Goal: Check status: Check status

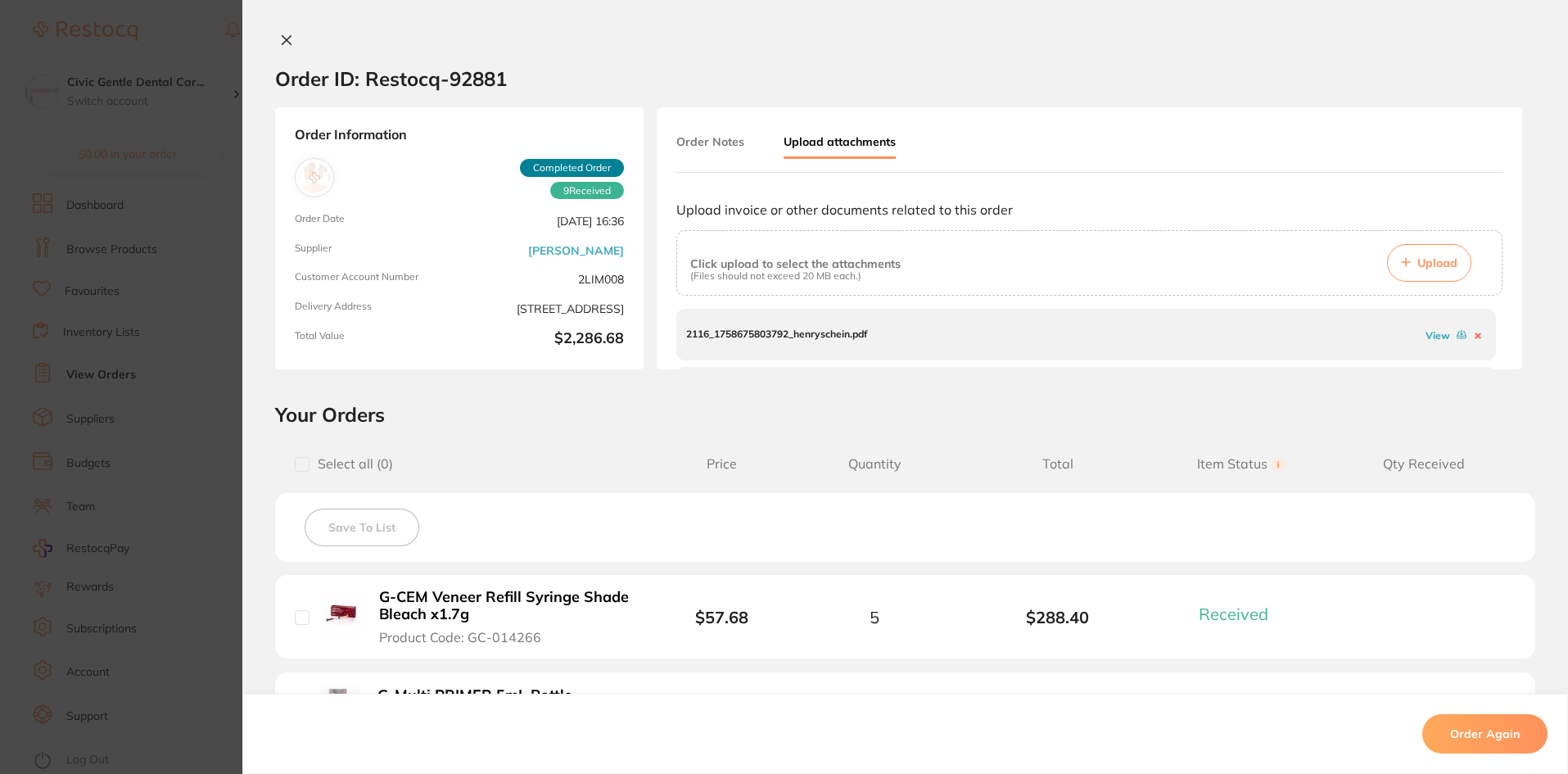
click at [285, 38] on icon at bounding box center [287, 40] width 9 height 9
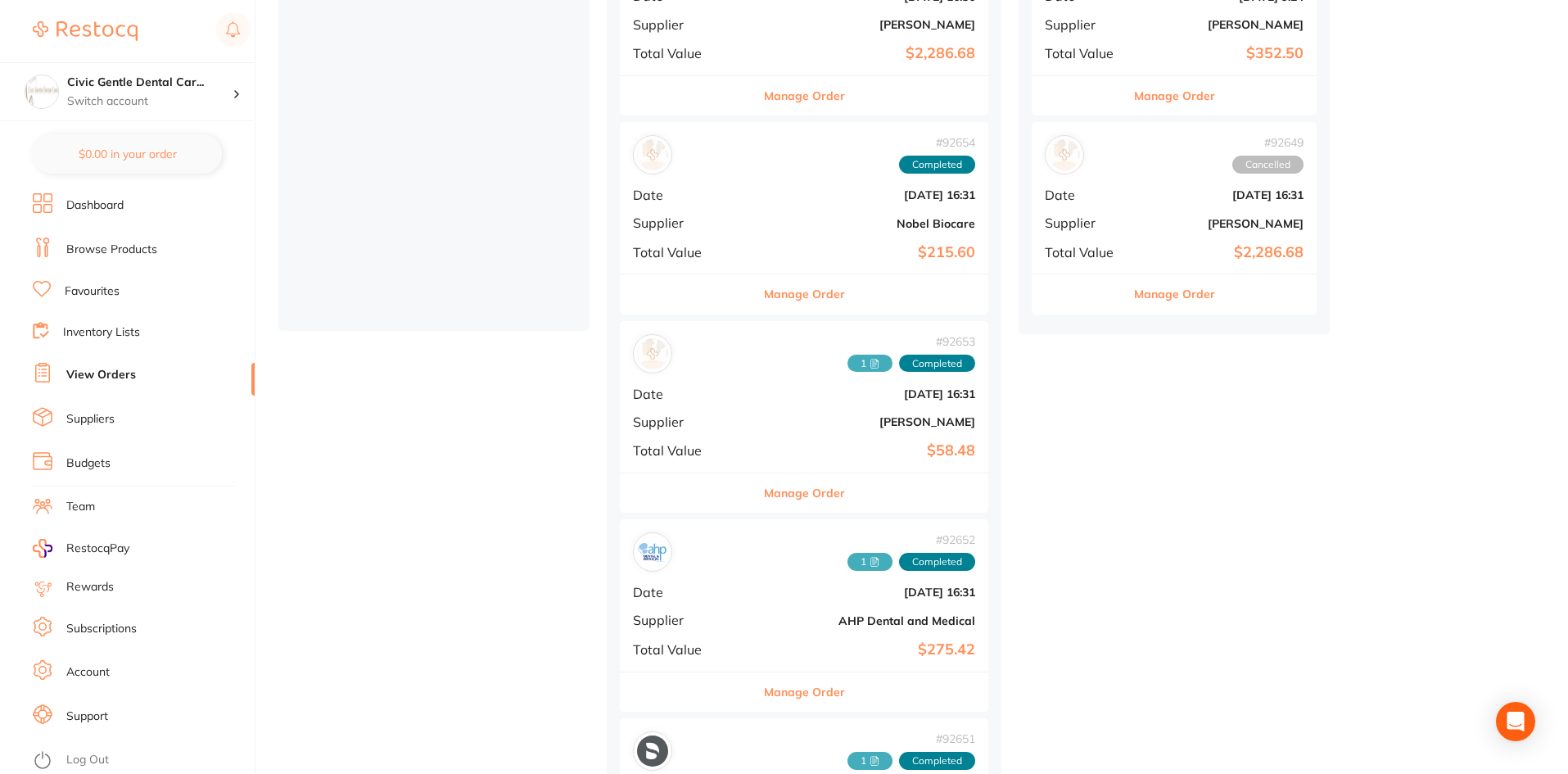
scroll to position [410, 0]
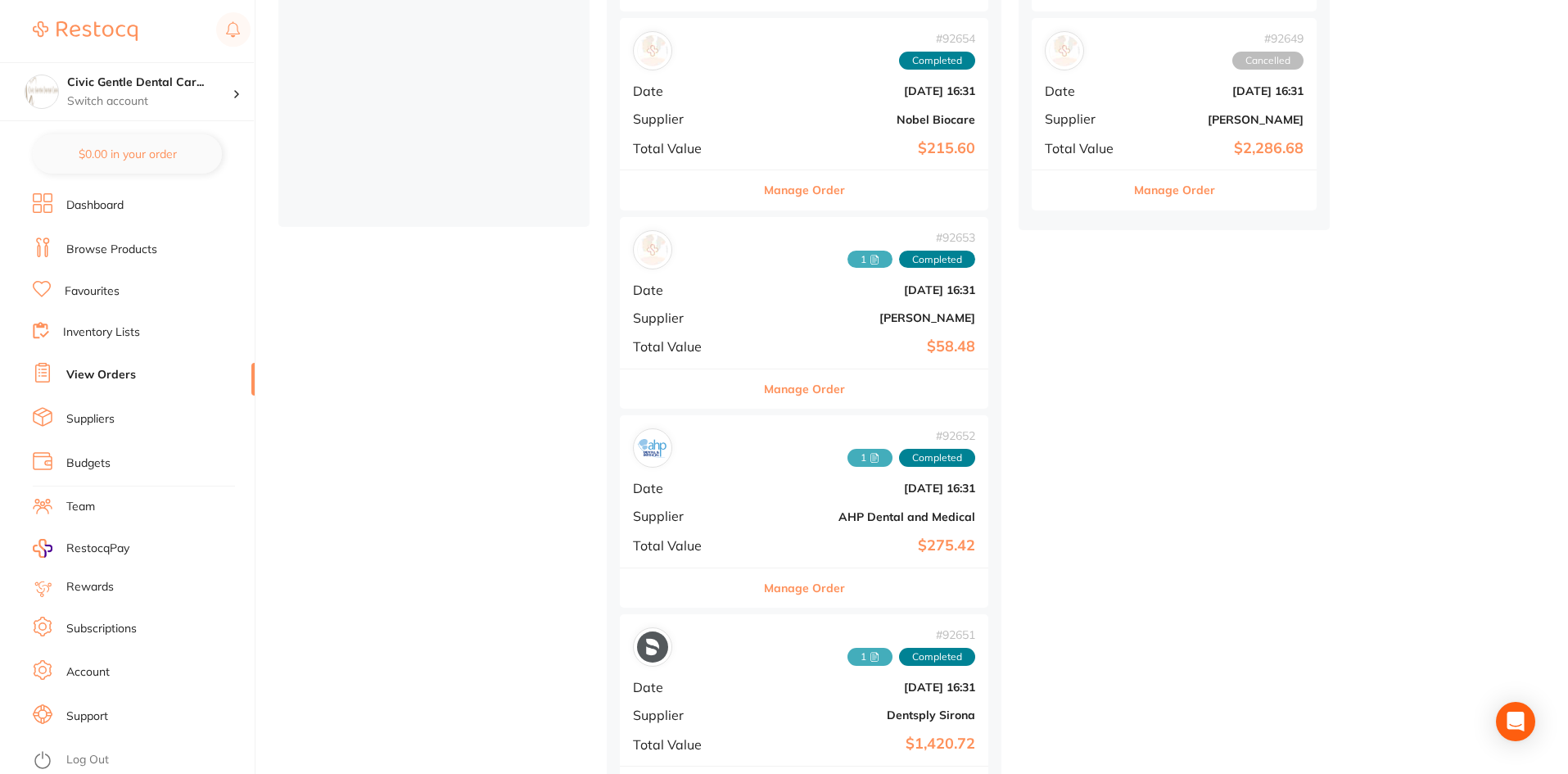
click at [869, 262] on icon at bounding box center [874, 259] width 10 height 10
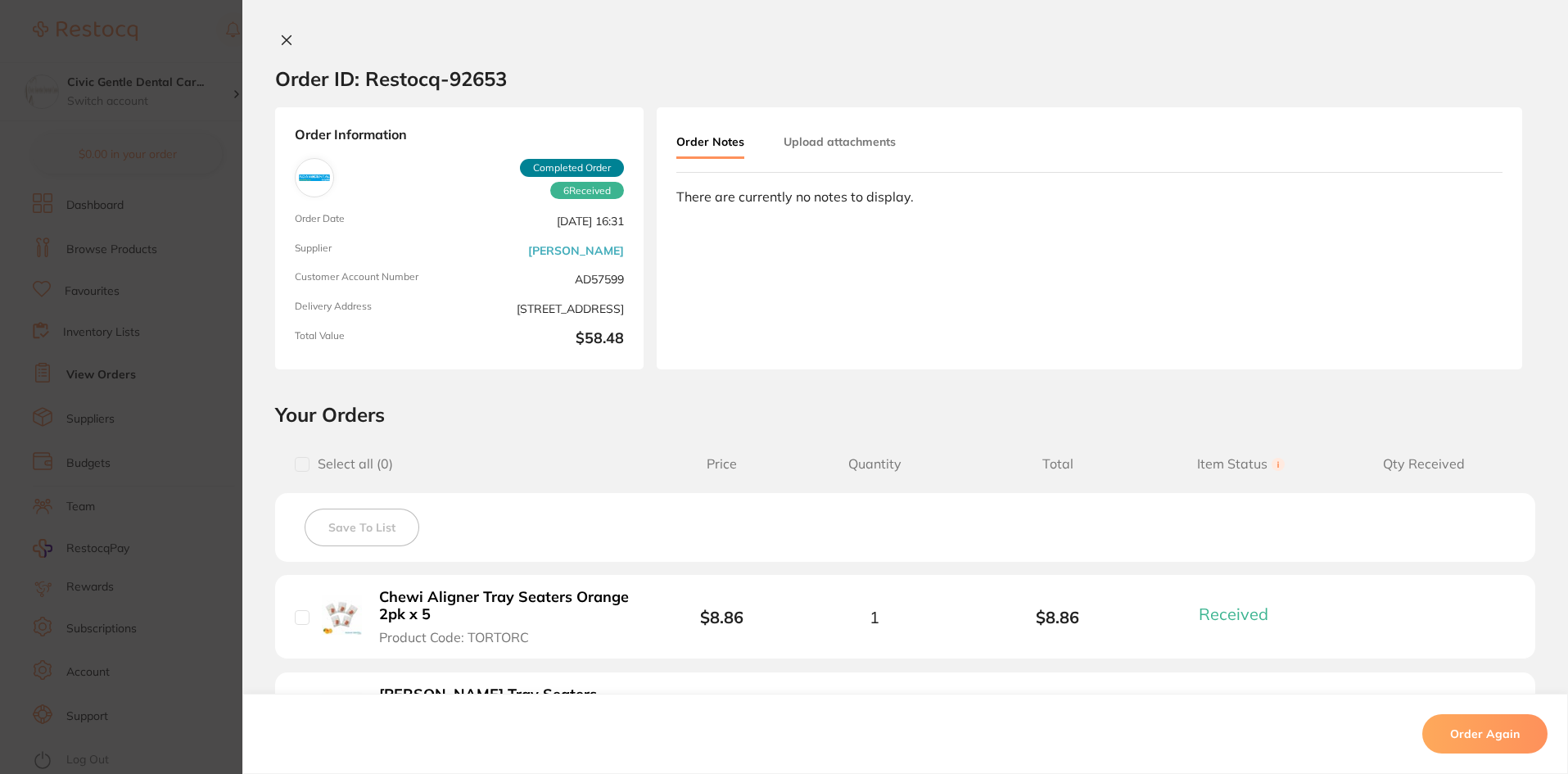
click at [865, 152] on button "Upload attachments" at bounding box center [839, 142] width 112 height 30
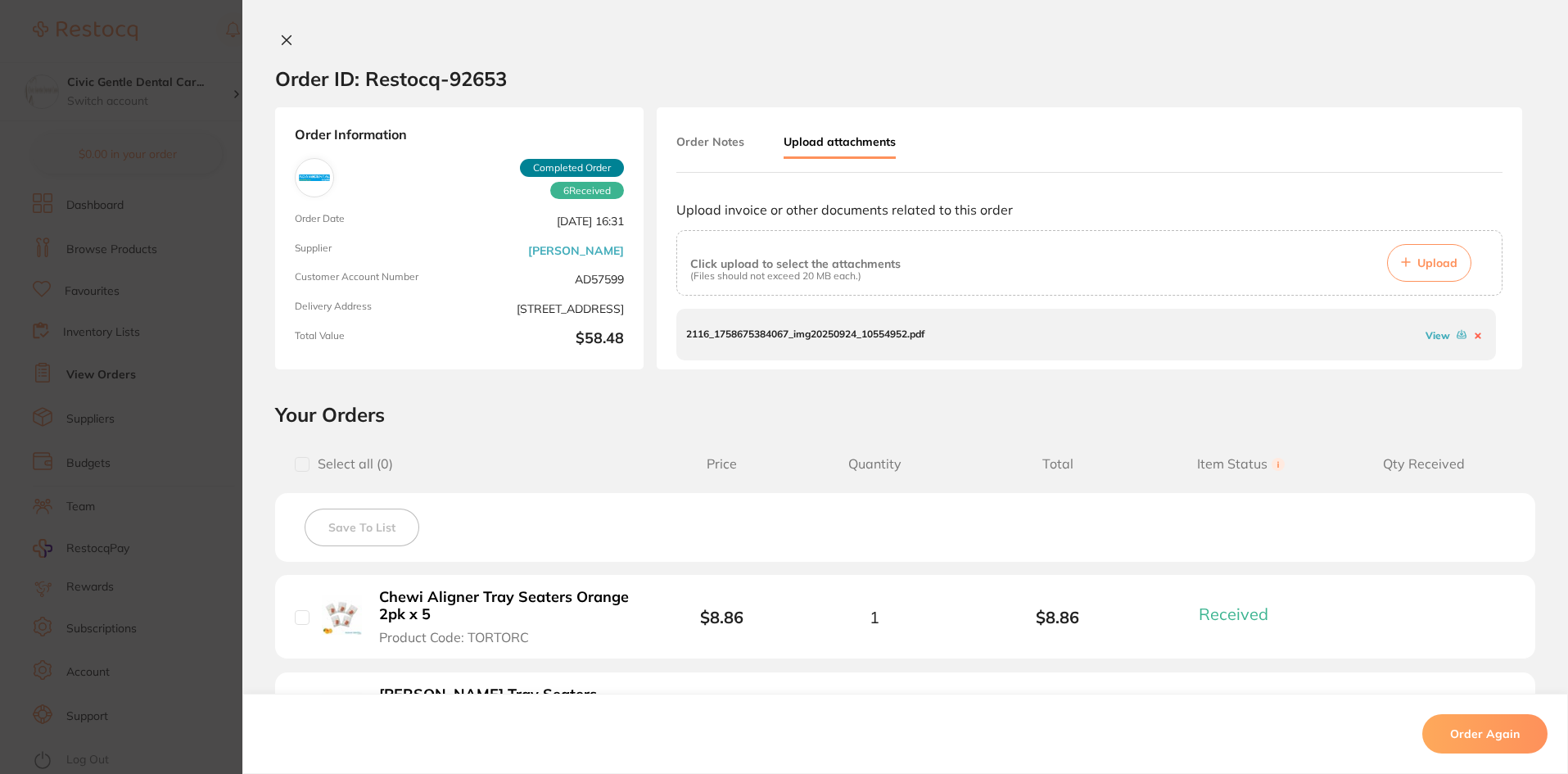
click at [1431, 336] on link "View" at bounding box center [1437, 336] width 24 height 12
click at [280, 38] on icon at bounding box center [286, 40] width 13 height 13
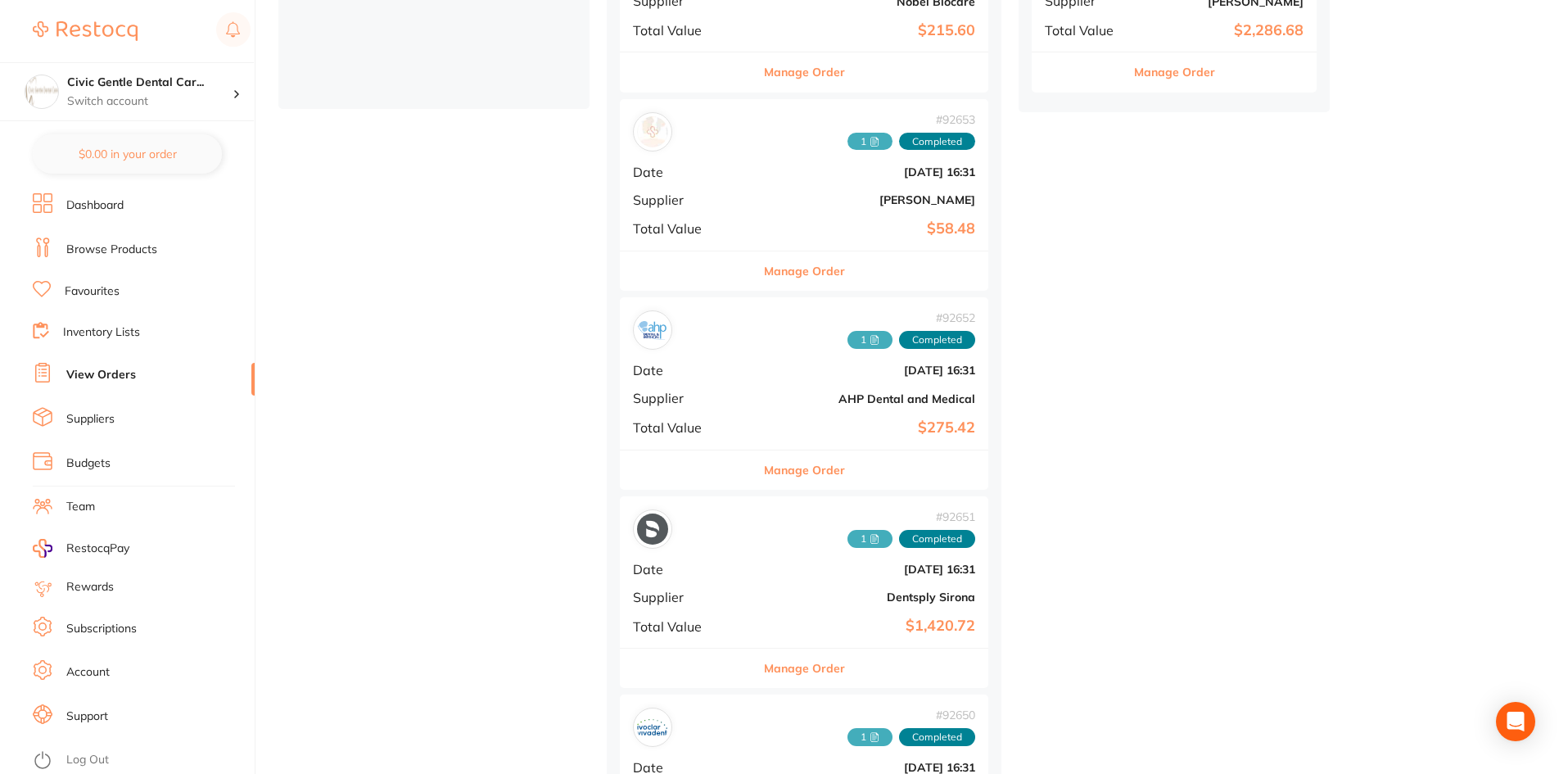
scroll to position [655, 0]
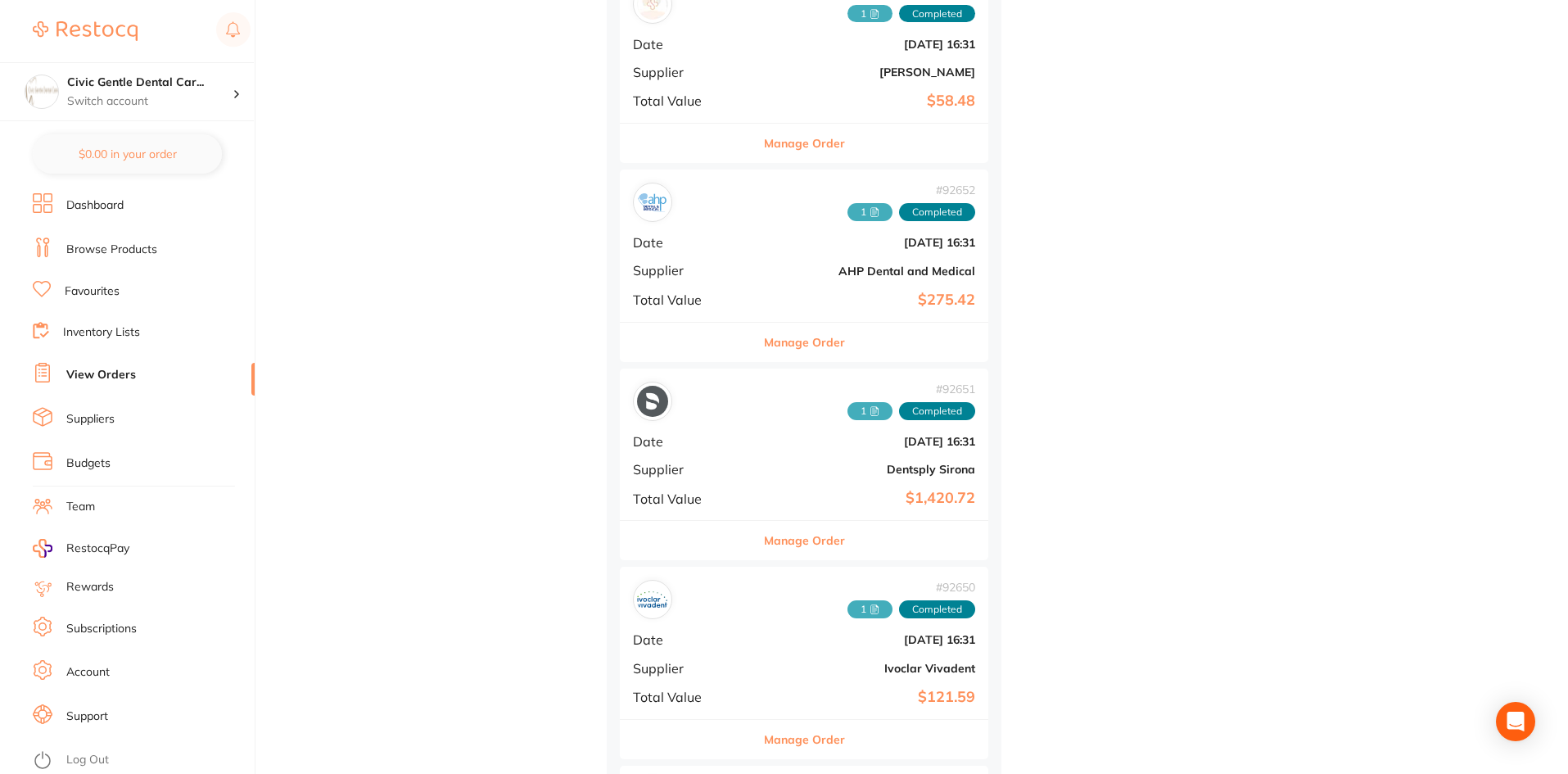
click at [869, 208] on icon at bounding box center [874, 212] width 10 height 10
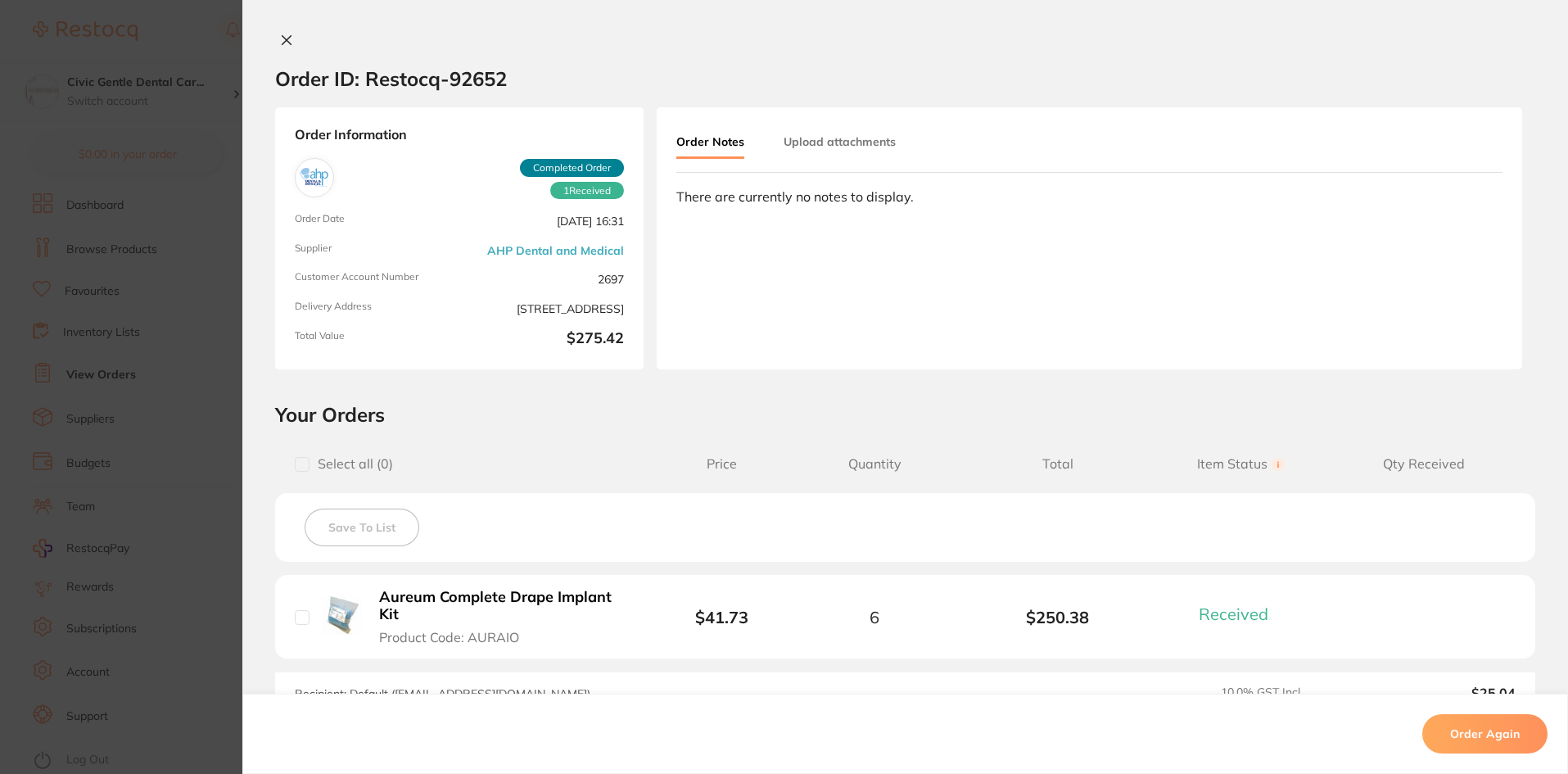
click at [840, 138] on button "Upload attachments" at bounding box center [839, 142] width 112 height 30
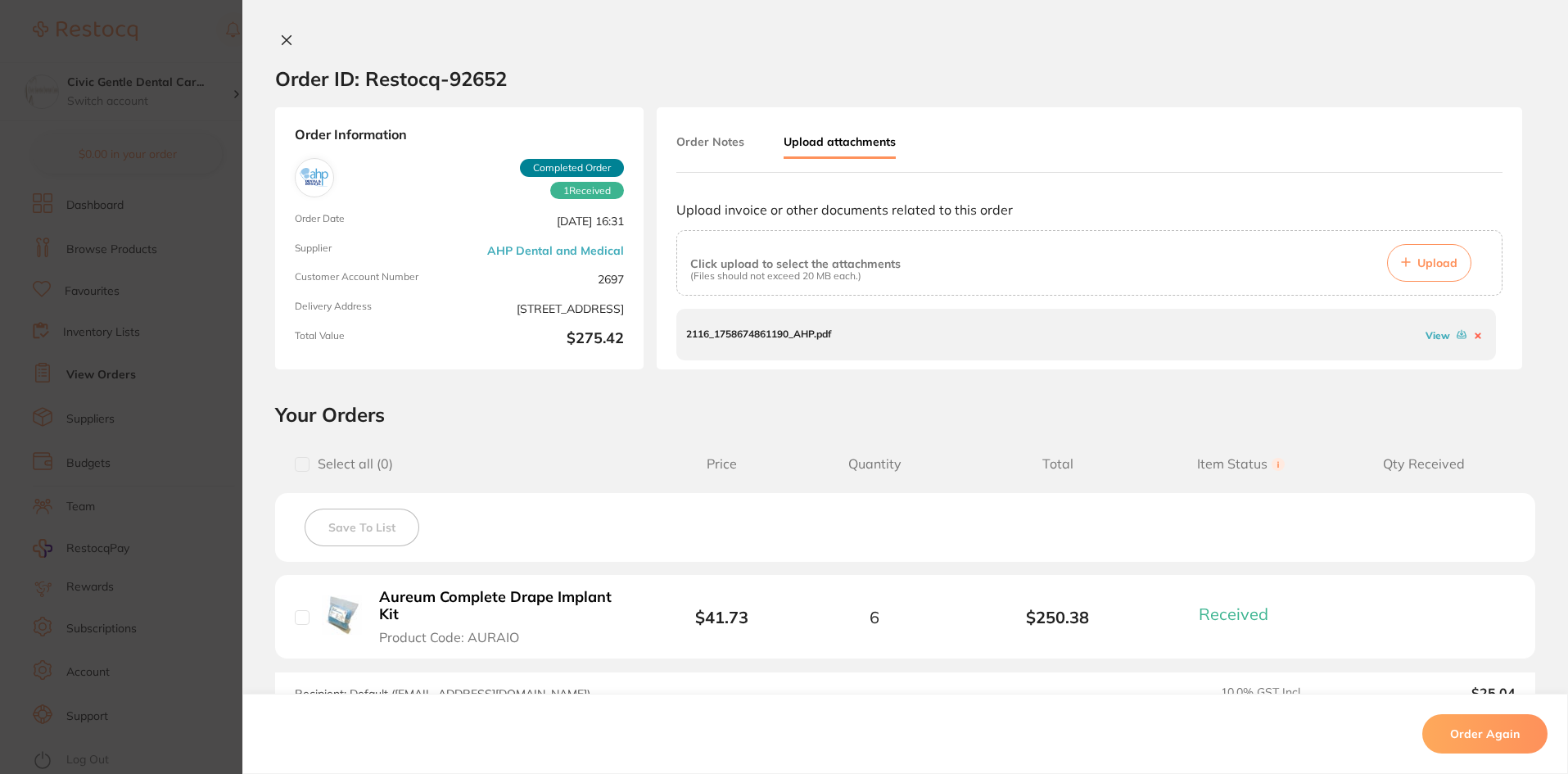
click at [1429, 335] on link "View" at bounding box center [1437, 336] width 24 height 12
click at [275, 41] on button at bounding box center [287, 42] width 23 height 17
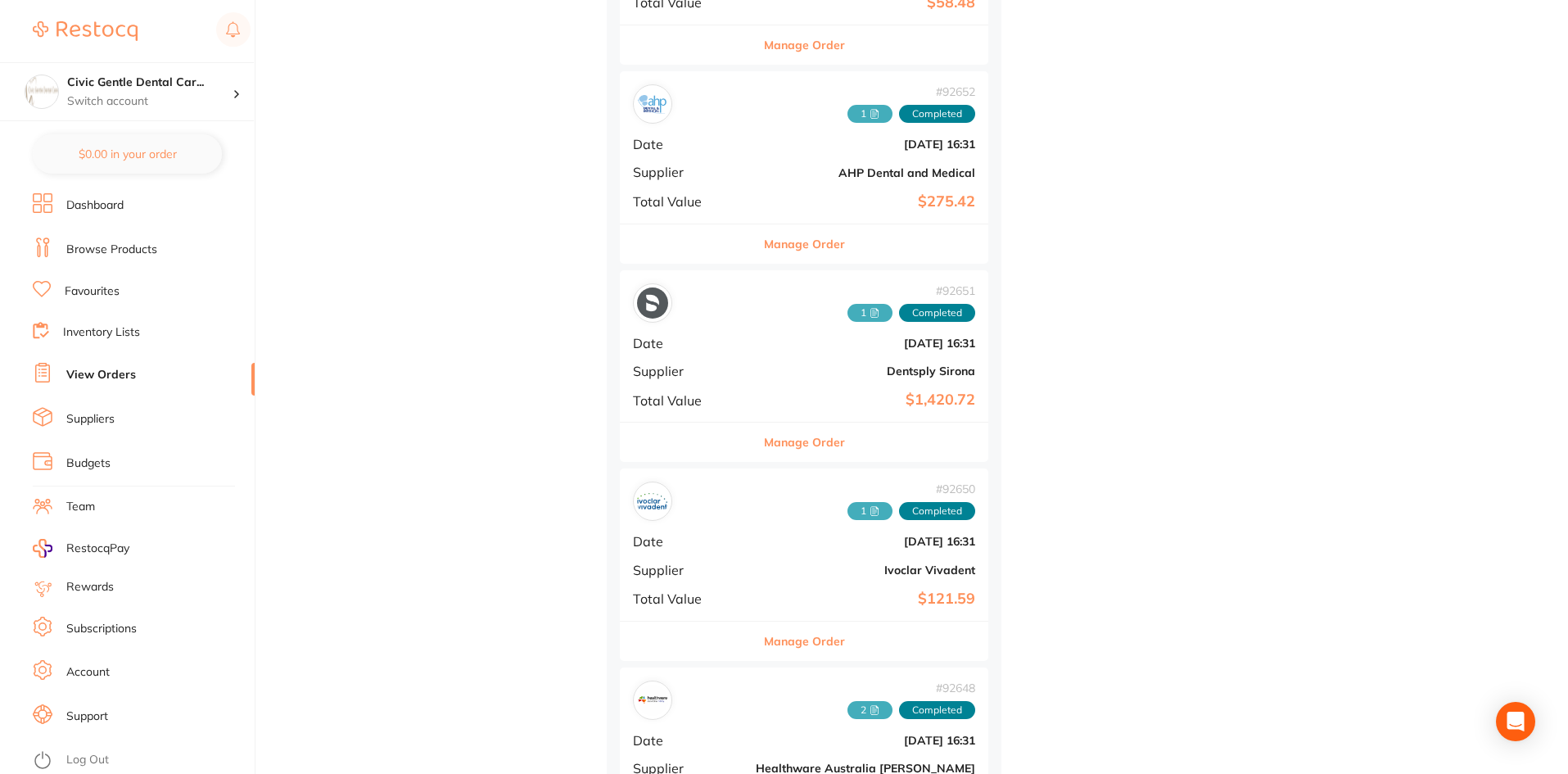
scroll to position [819, 0]
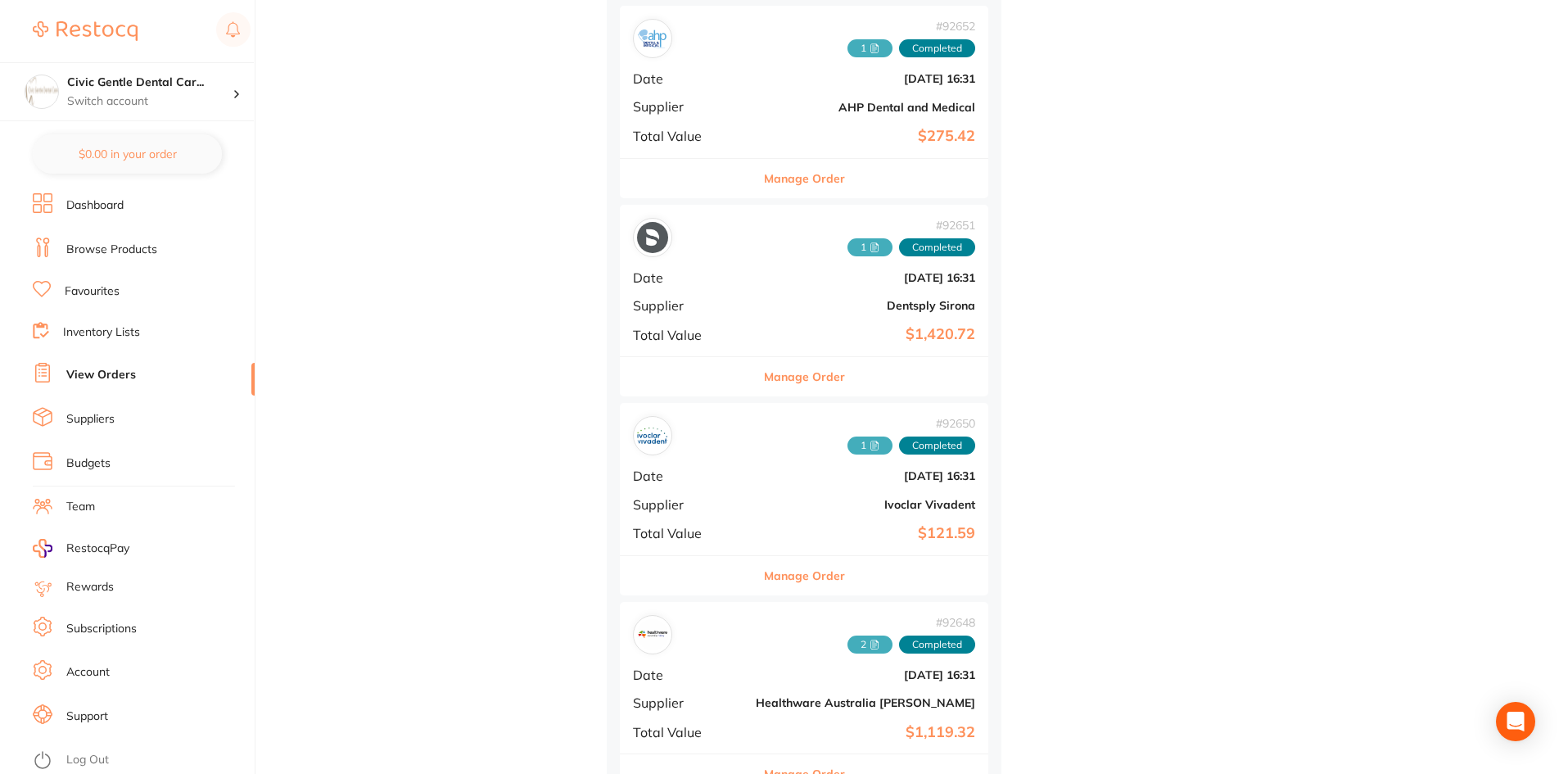
click at [848, 248] on span "1" at bounding box center [870, 247] width 45 height 18
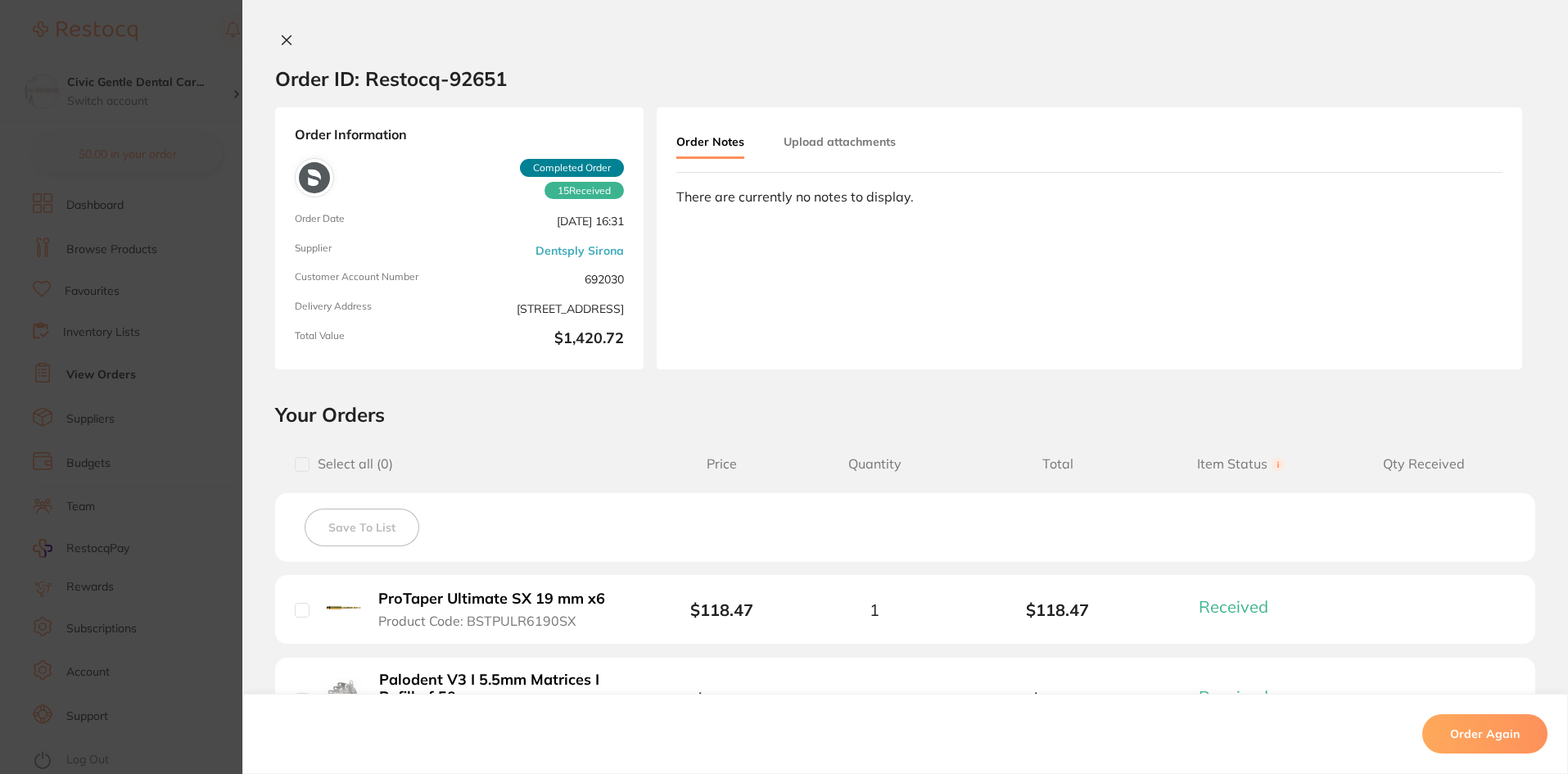
click at [838, 131] on button "Upload attachments" at bounding box center [839, 142] width 112 height 30
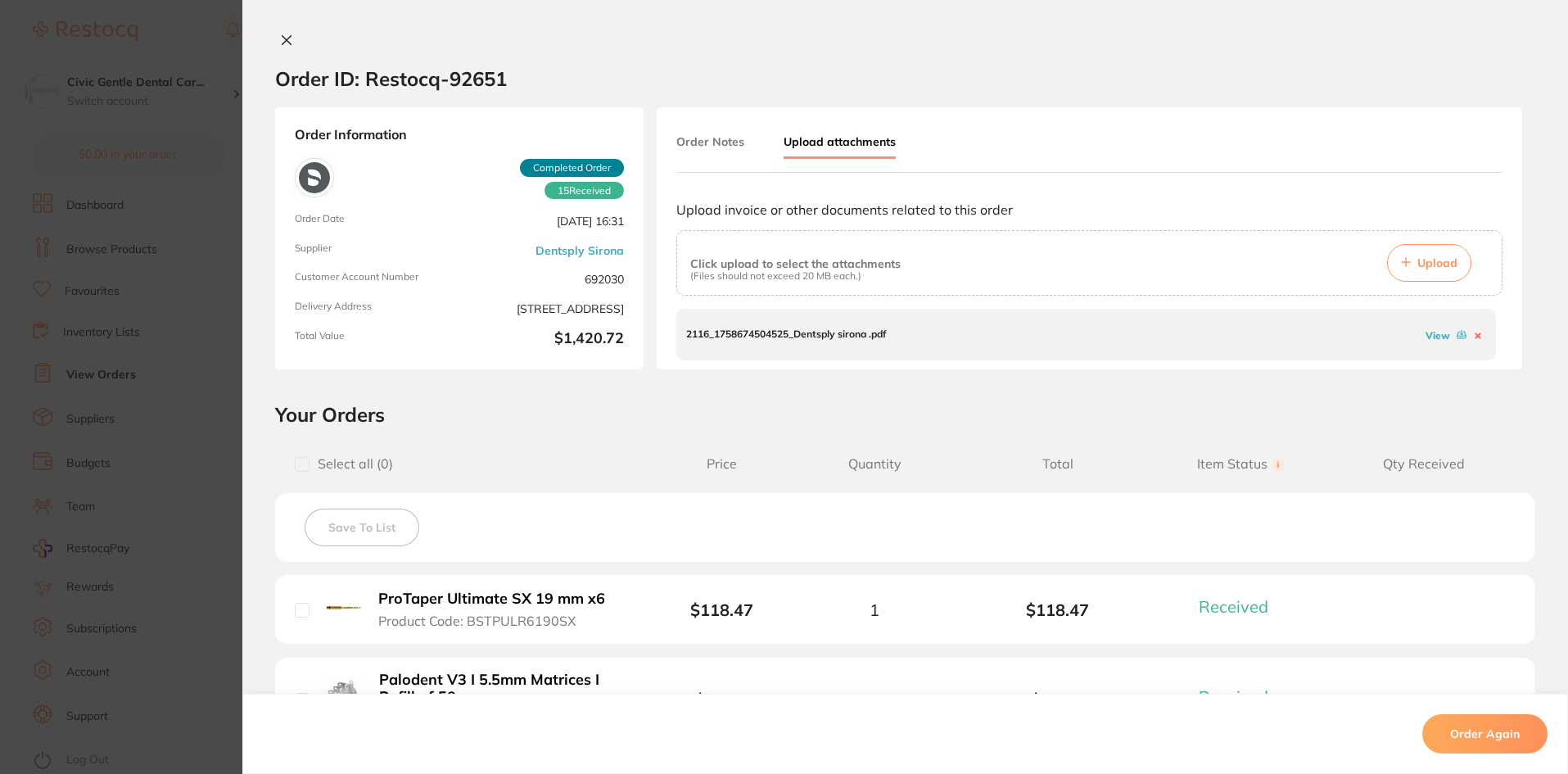
click at [1427, 336] on link "View" at bounding box center [1437, 336] width 24 height 12
click at [287, 40] on icon at bounding box center [286, 40] width 13 height 13
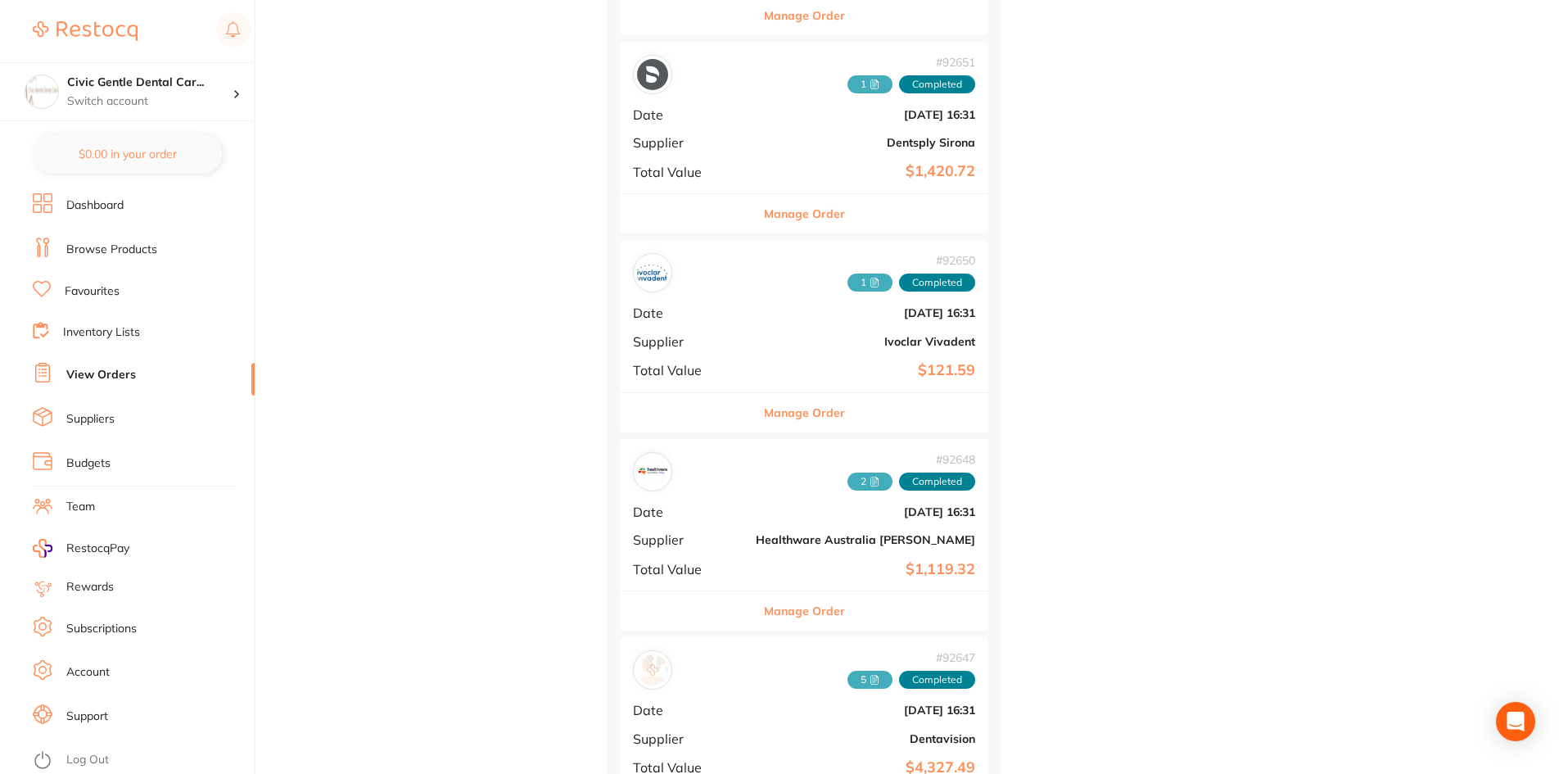
scroll to position [983, 0]
click at [873, 281] on icon at bounding box center [875, 281] width 4 height 0
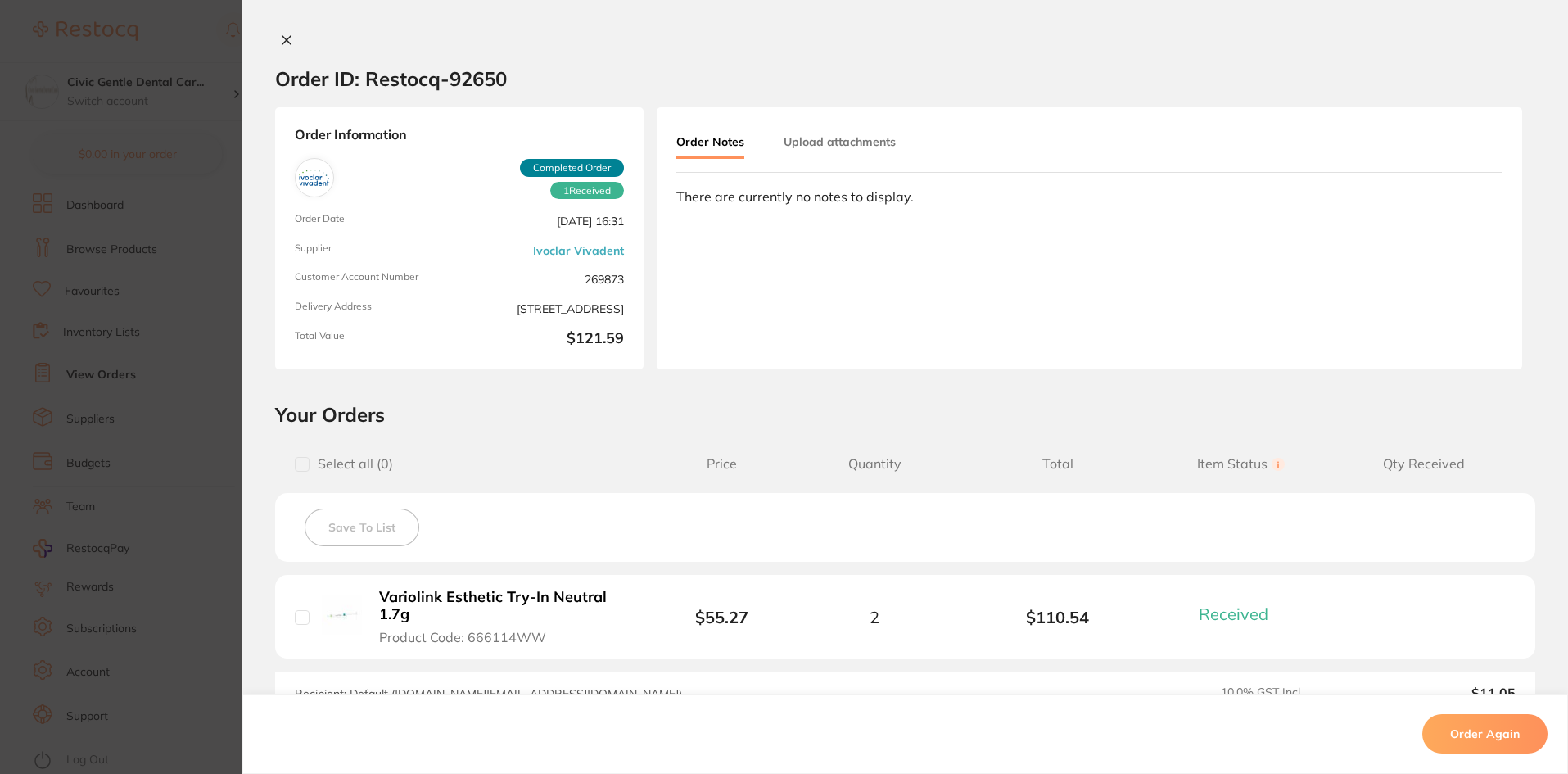
drag, startPoint x: 864, startPoint y: 161, endPoint x: 836, endPoint y: 144, distance: 32.8
click at [836, 144] on button "Upload attachments" at bounding box center [839, 142] width 112 height 30
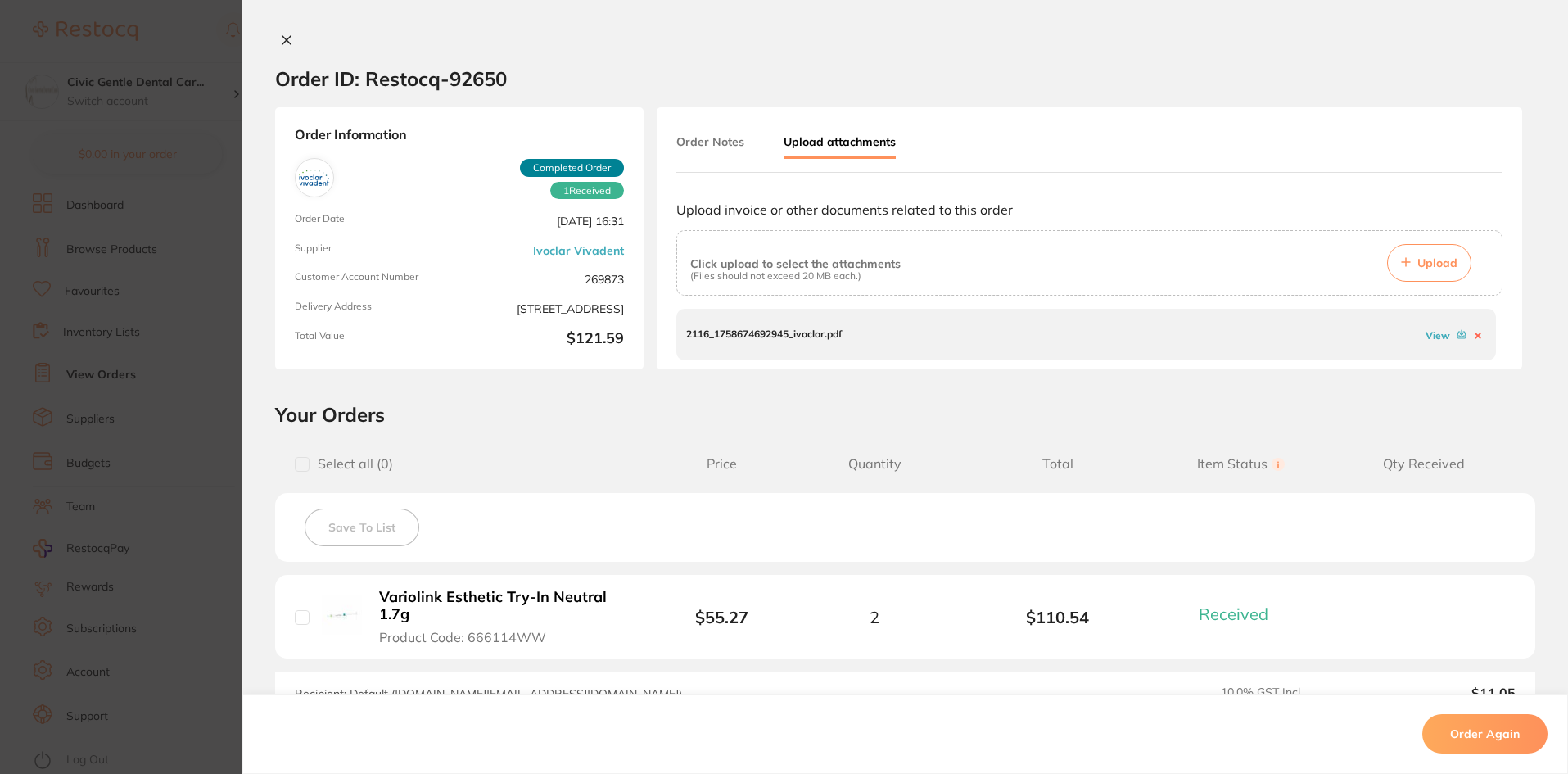
click at [1425, 334] on link "View" at bounding box center [1437, 336] width 24 height 12
click at [286, 43] on icon at bounding box center [287, 40] width 9 height 9
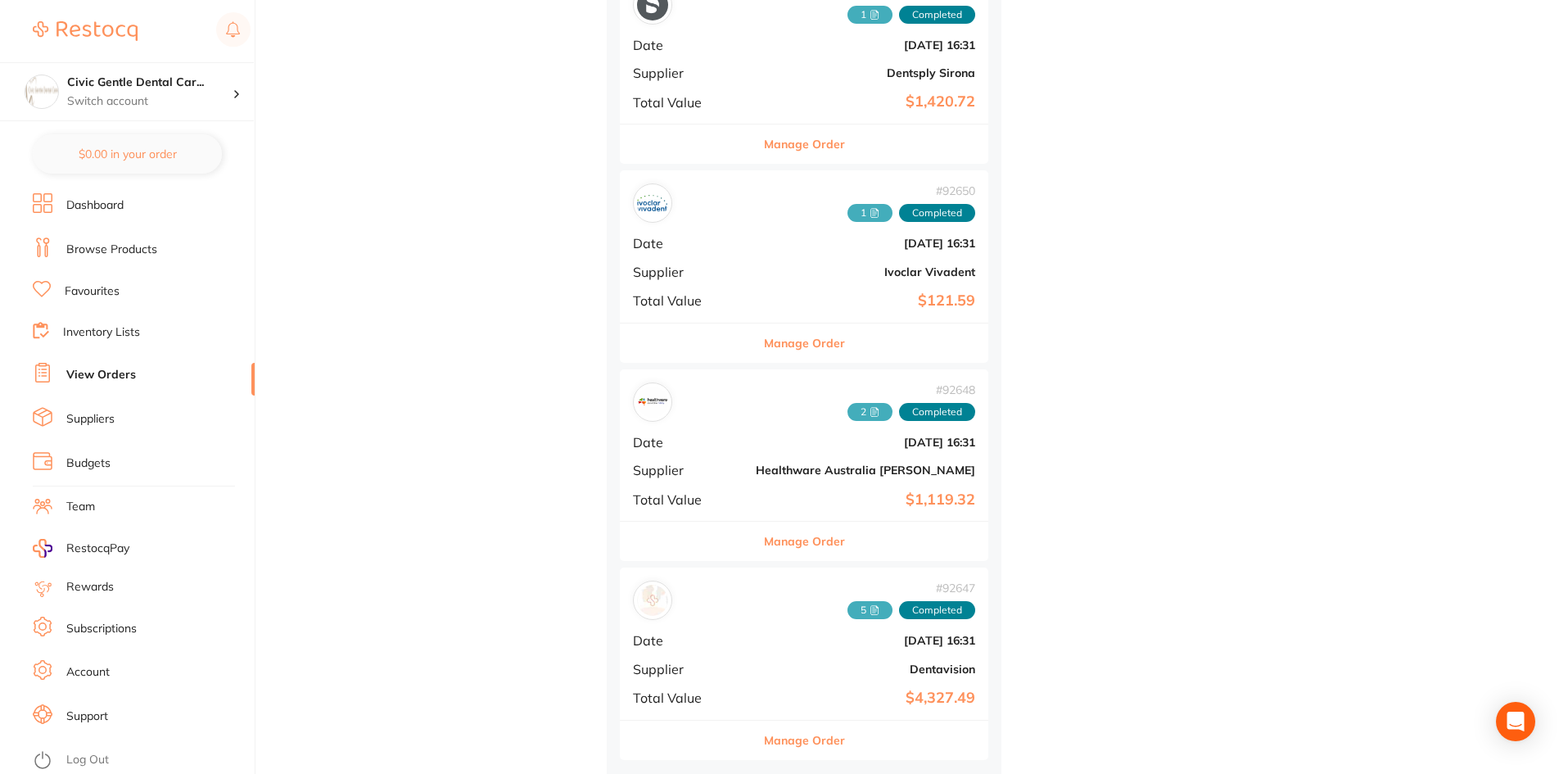
scroll to position [1062, 0]
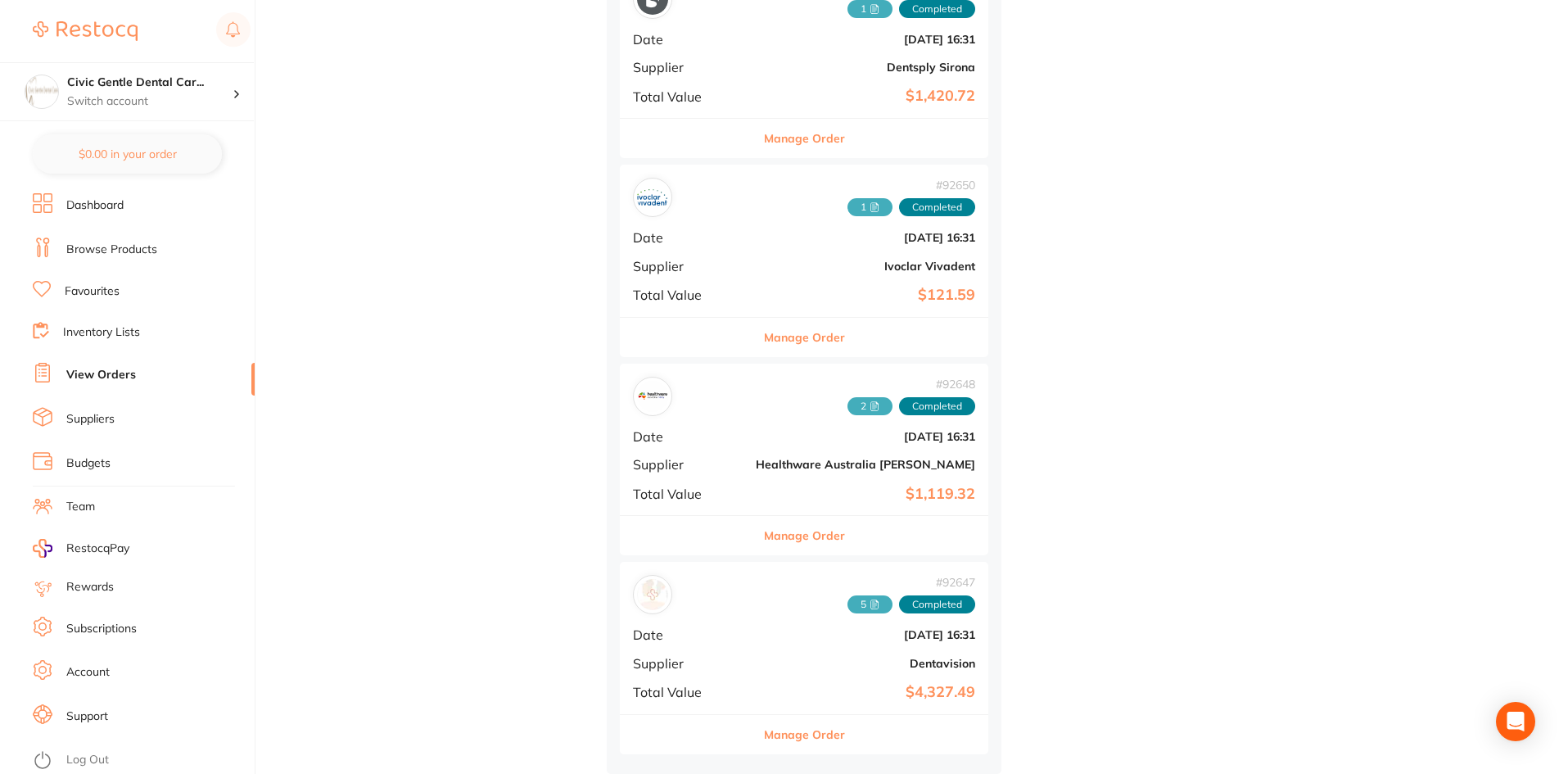
click at [848, 397] on span "2" at bounding box center [870, 406] width 45 height 18
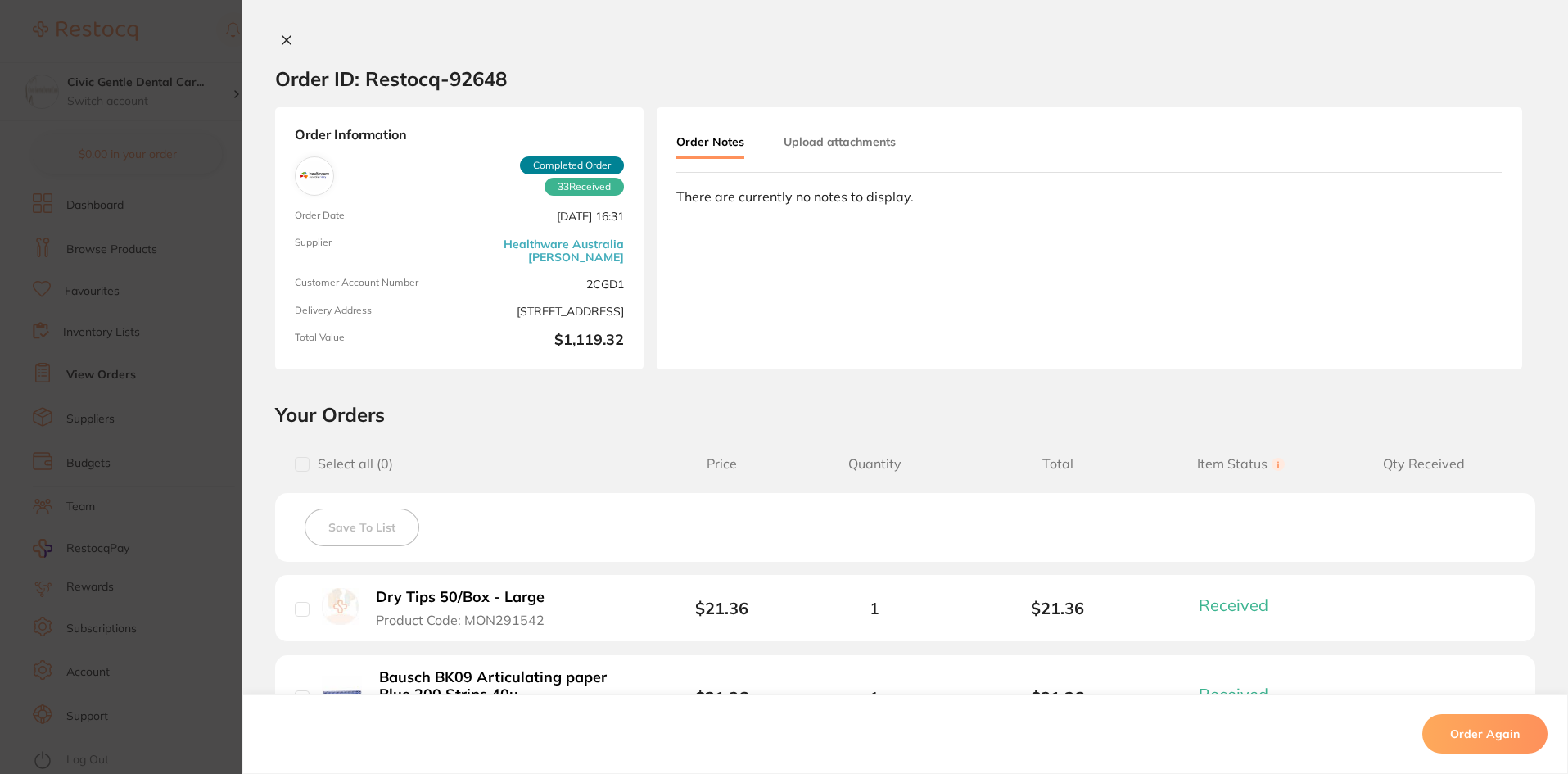
click at [845, 126] on div "Order Notes Upload attachments There are currently no notes to display." at bounding box center [1089, 238] width 865 height 262
click at [853, 138] on button "Upload attachments" at bounding box center [839, 142] width 112 height 30
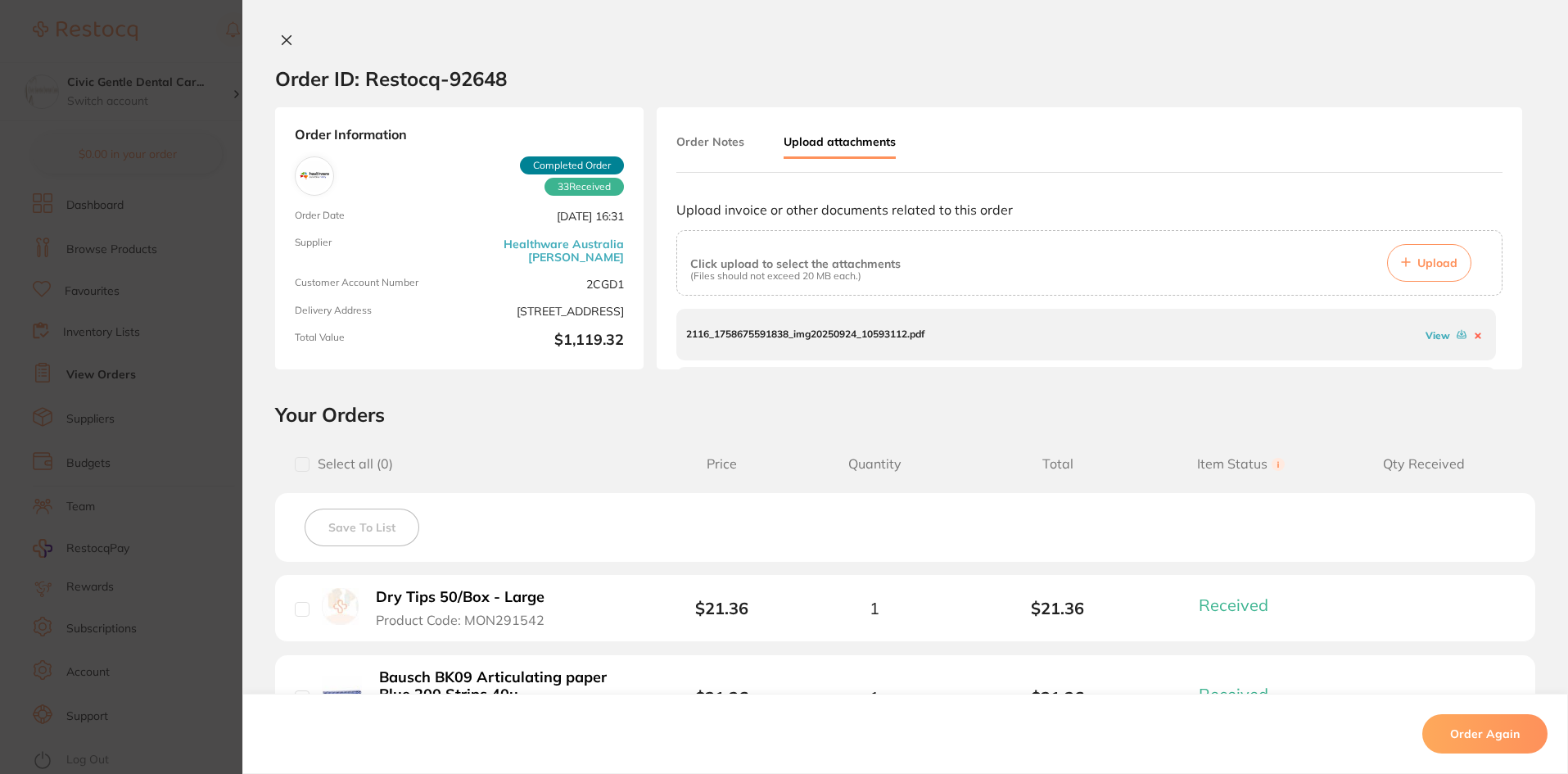
click at [1425, 334] on link "View" at bounding box center [1437, 336] width 24 height 12
click at [1433, 343] on link "View" at bounding box center [1437, 343] width 24 height 12
click at [1425, 340] on link "View" at bounding box center [1437, 336] width 24 height 12
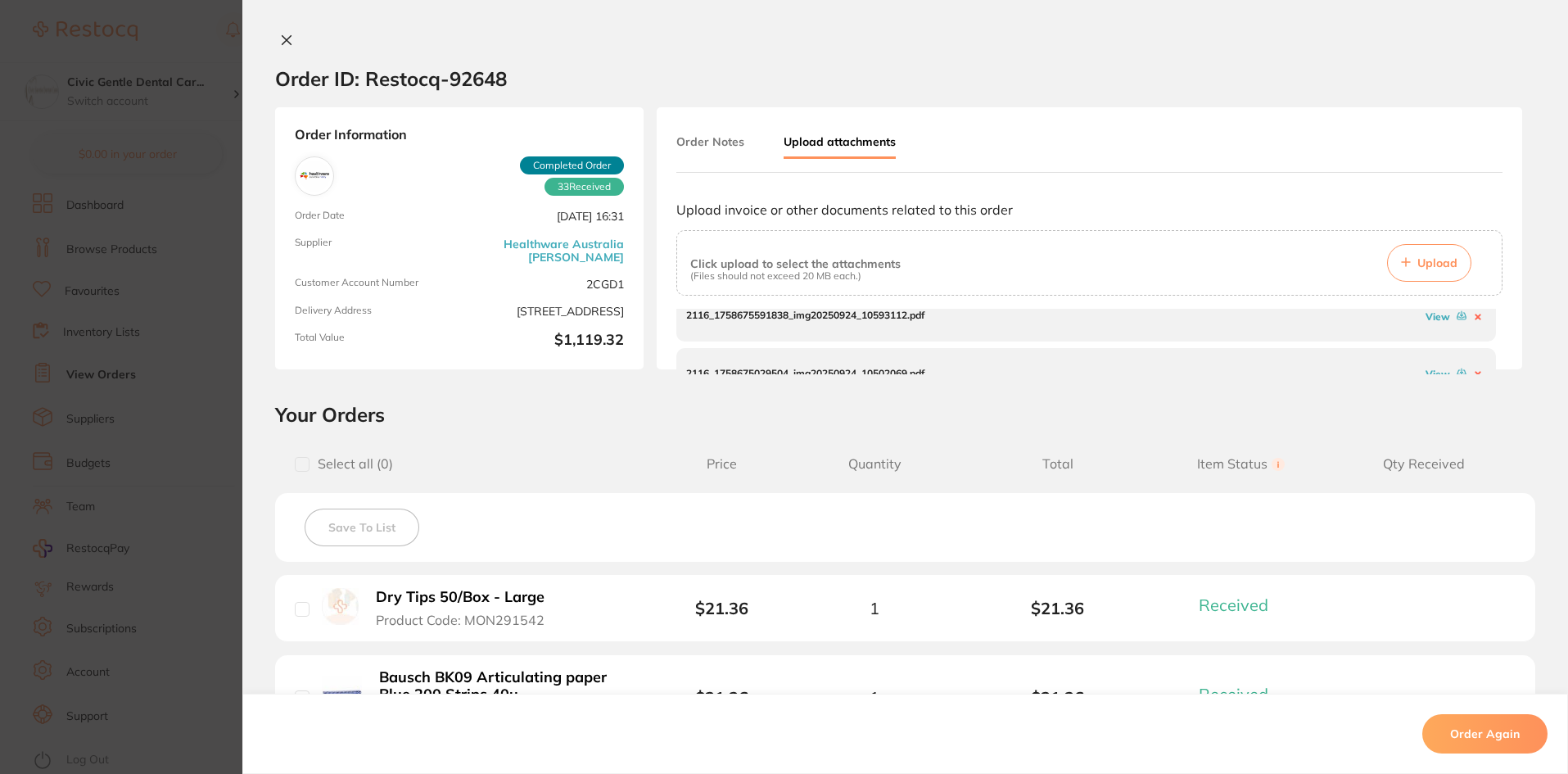
scroll to position [50, 0]
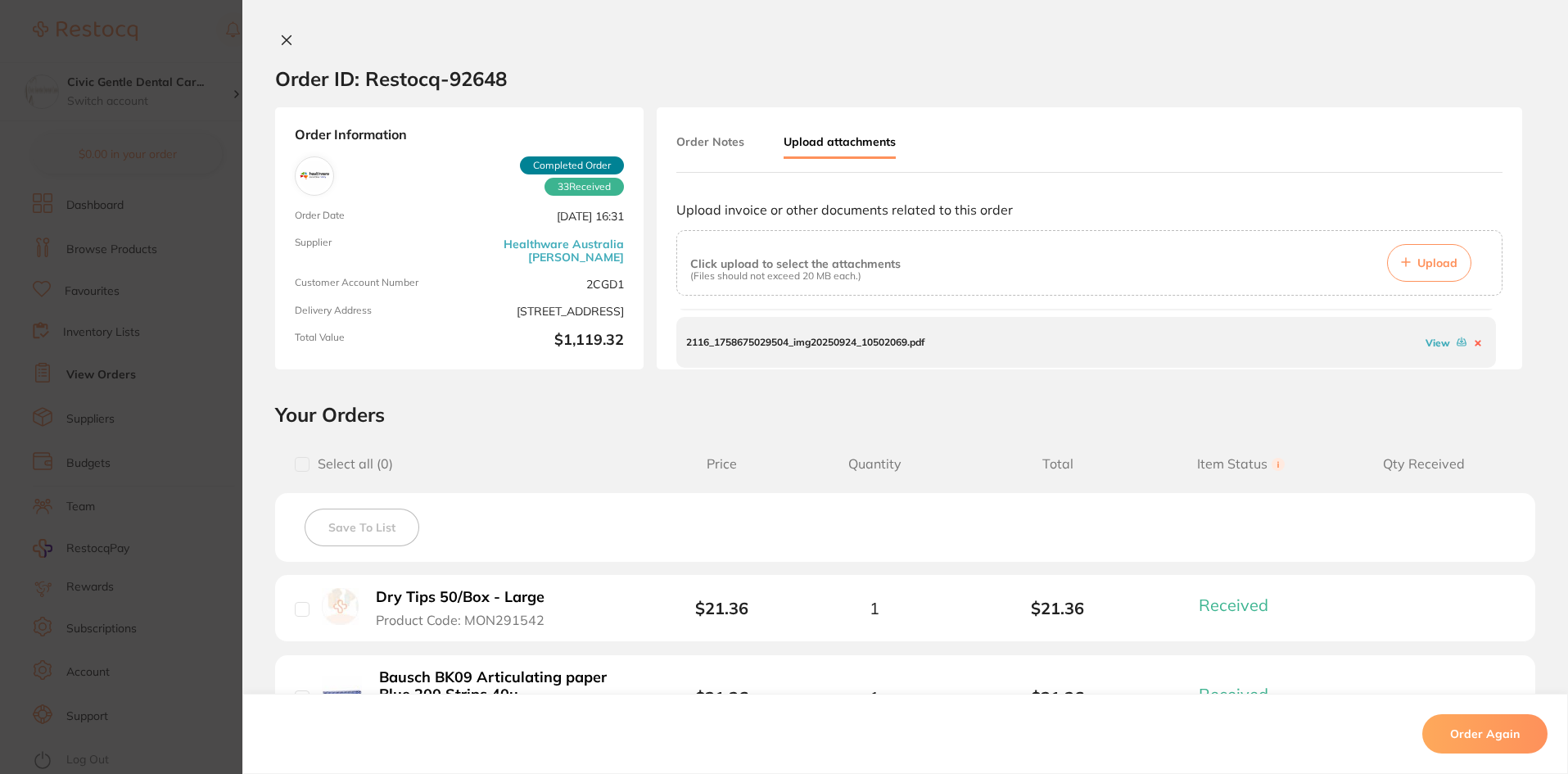
click at [1426, 347] on link "View" at bounding box center [1437, 343] width 24 height 12
click at [284, 41] on icon at bounding box center [287, 40] width 9 height 9
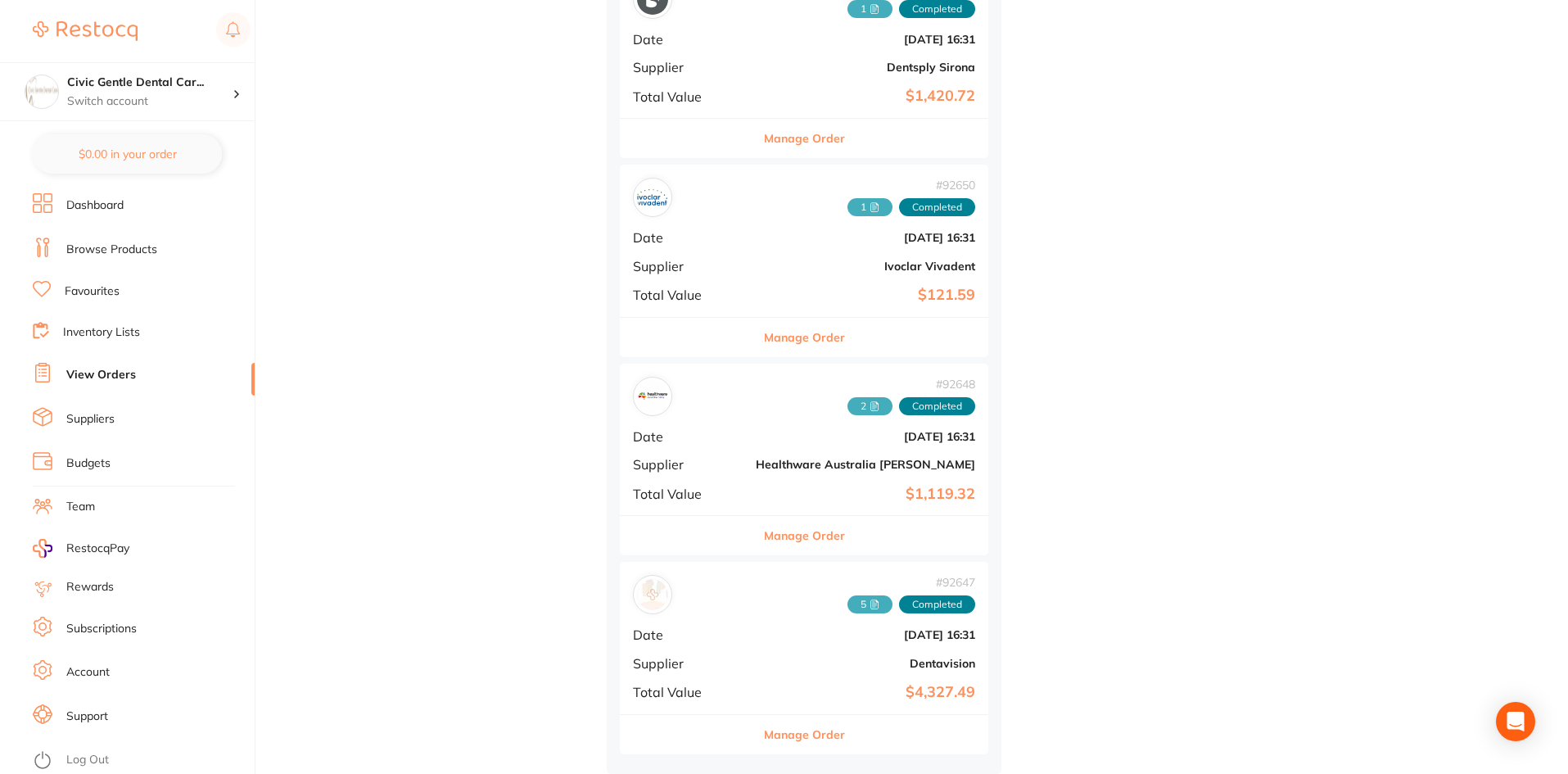
click at [873, 607] on icon at bounding box center [875, 607] width 3 height 0
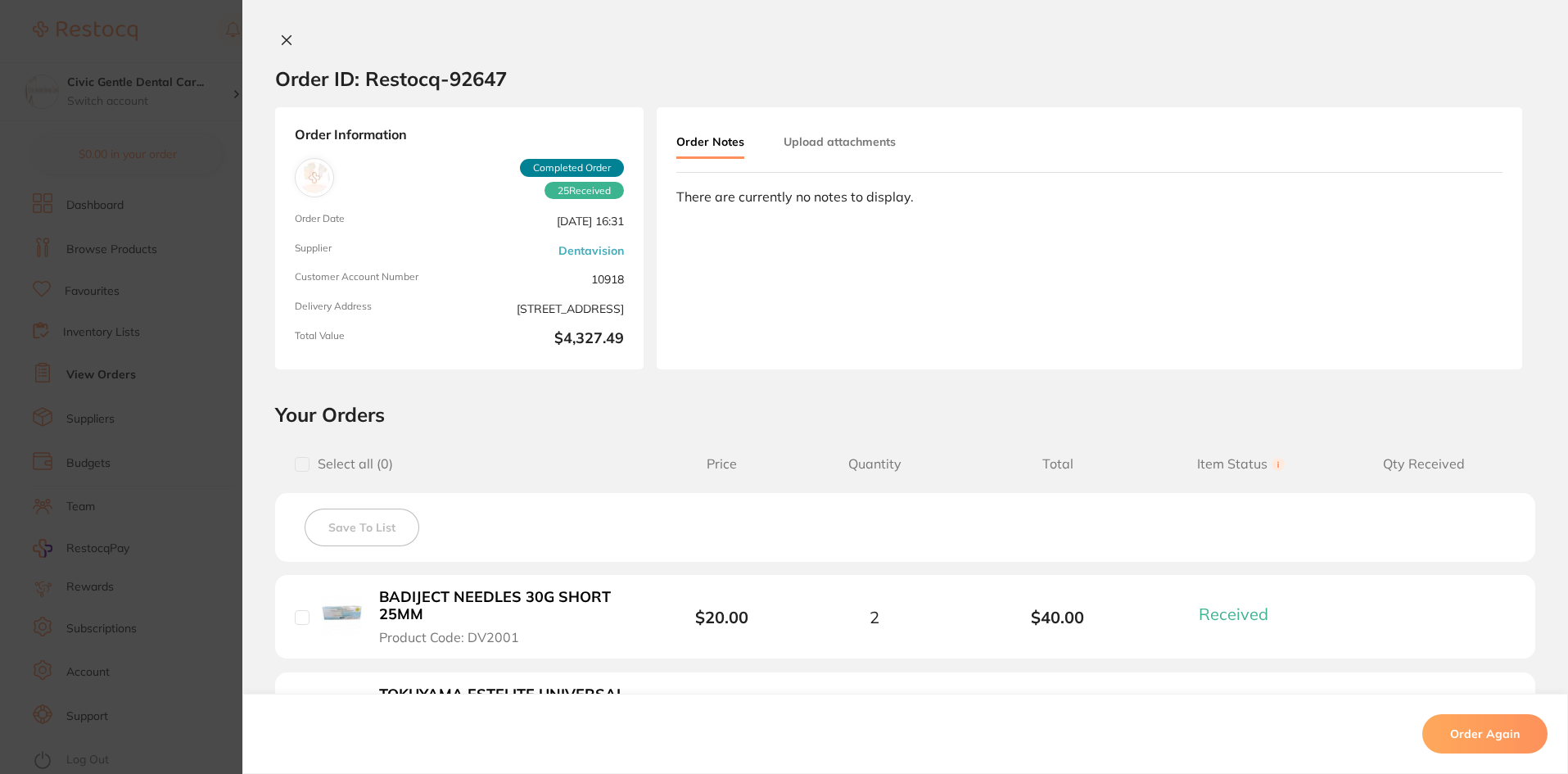
click at [879, 146] on button "Upload attachments" at bounding box center [839, 142] width 112 height 30
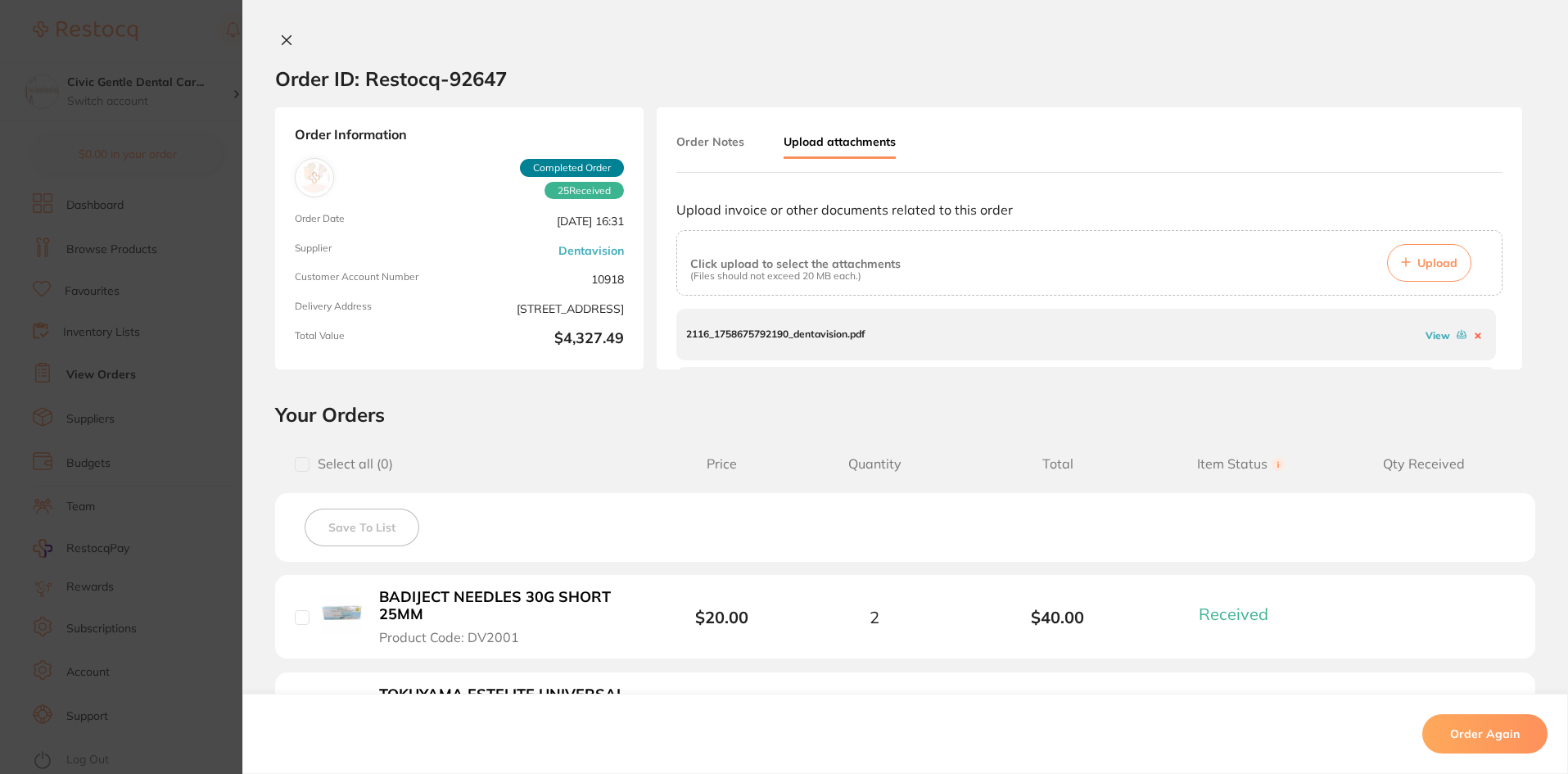
click at [1425, 339] on link "View" at bounding box center [1437, 336] width 24 height 12
click at [1435, 312] on link "View" at bounding box center [1437, 311] width 24 height 12
click at [1425, 369] on link "View" at bounding box center [1437, 369] width 24 height 12
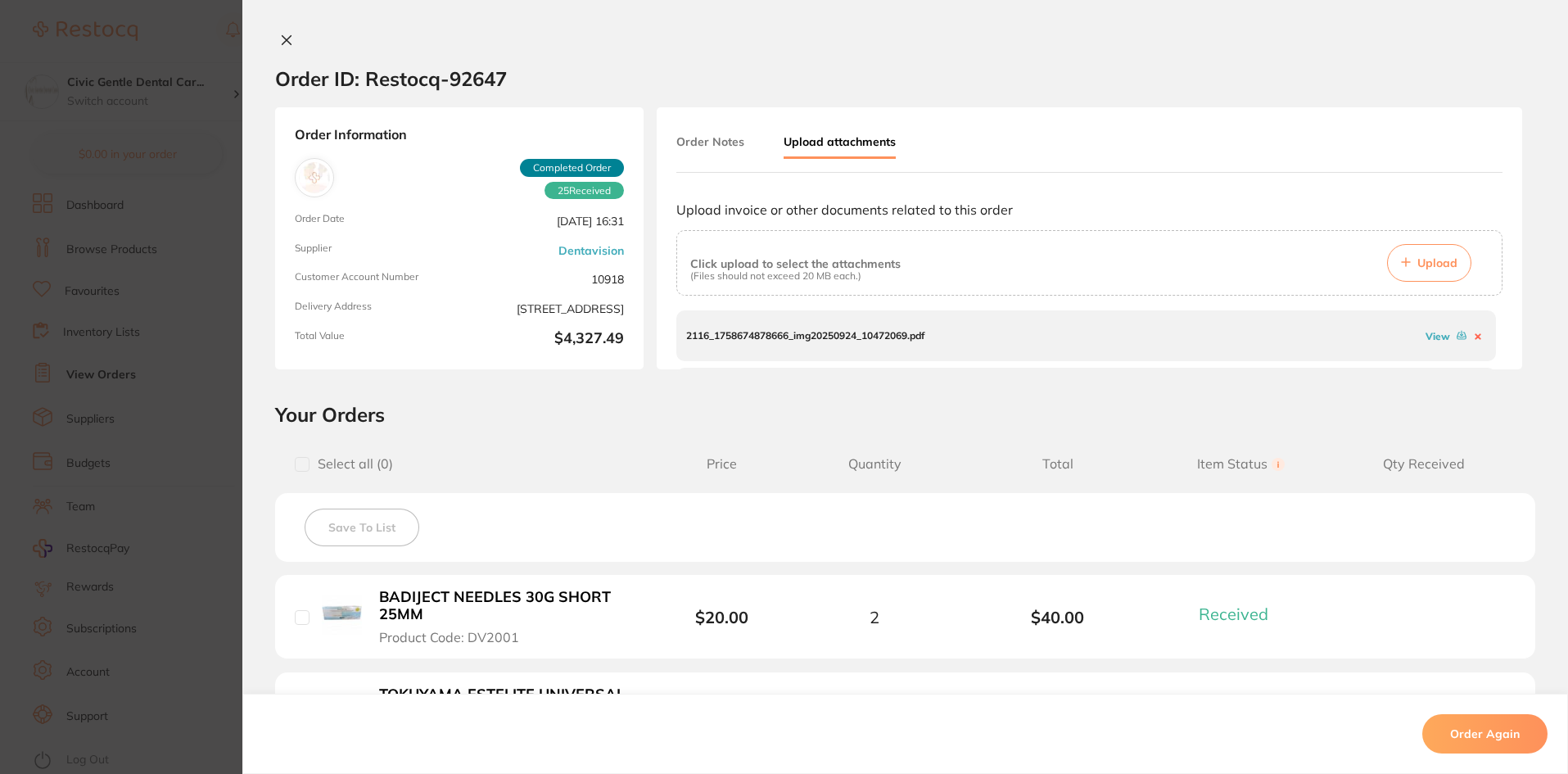
click at [1435, 336] on link "View" at bounding box center [1437, 336] width 24 height 12
click at [1428, 344] on link "View" at bounding box center [1437, 343] width 24 height 12
click at [290, 40] on button at bounding box center [287, 42] width 23 height 17
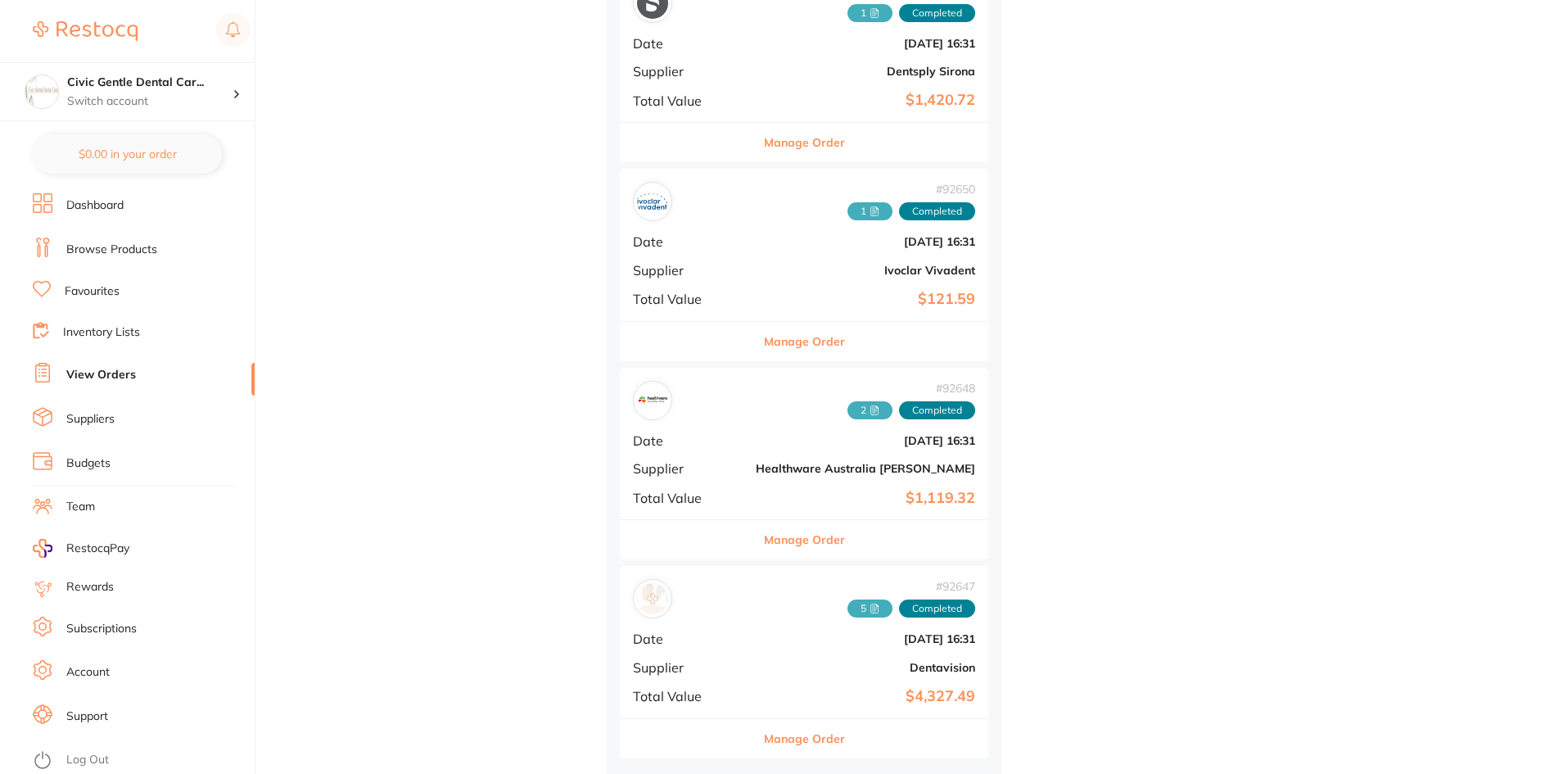
scroll to position [1062, 0]
